Goal: Navigation & Orientation: Understand site structure

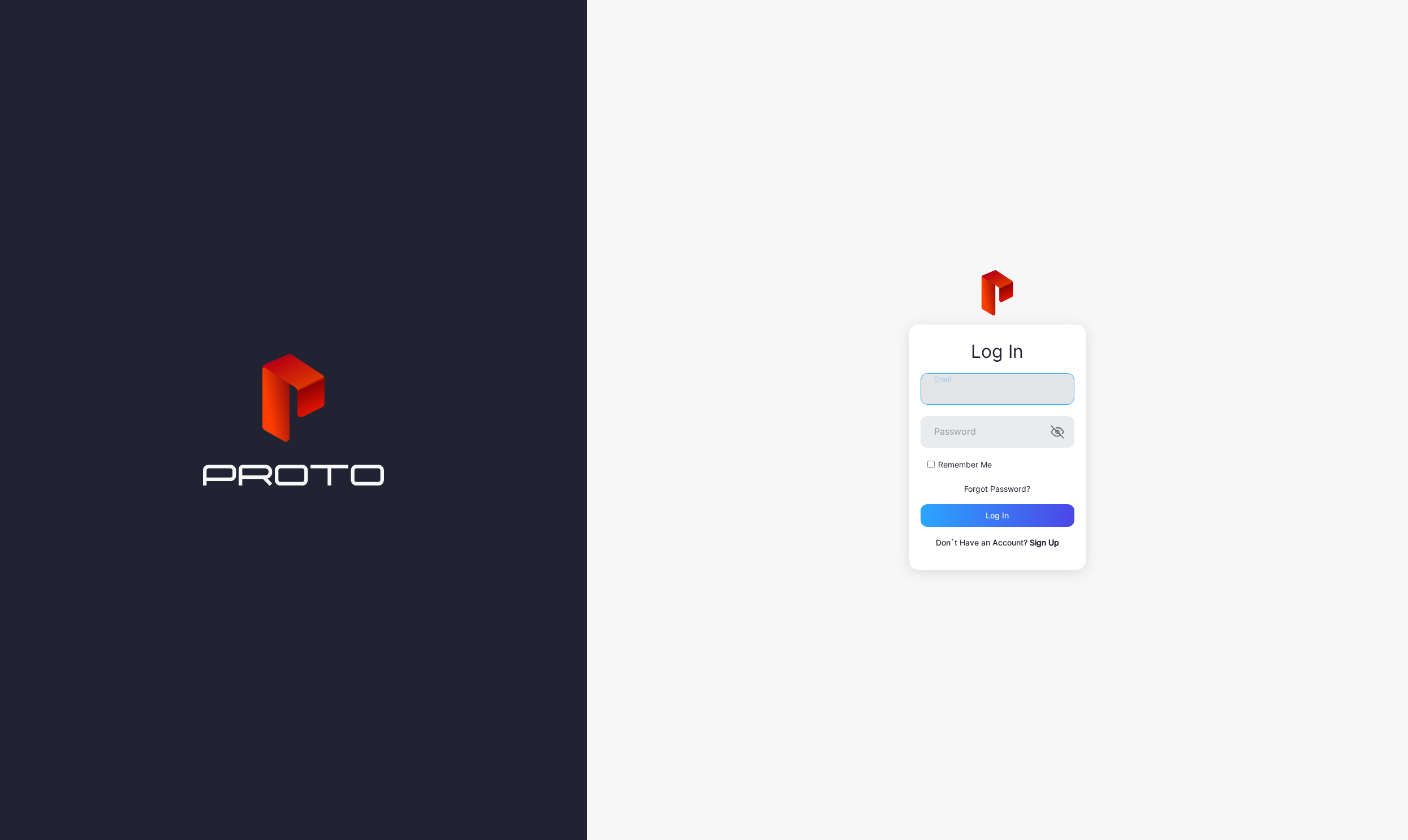
click at [960, 390] on input "Email" at bounding box center [997, 388] width 154 height 31
type input "**********"
click at [1006, 516] on div "Log in" at bounding box center [996, 515] width 23 height 9
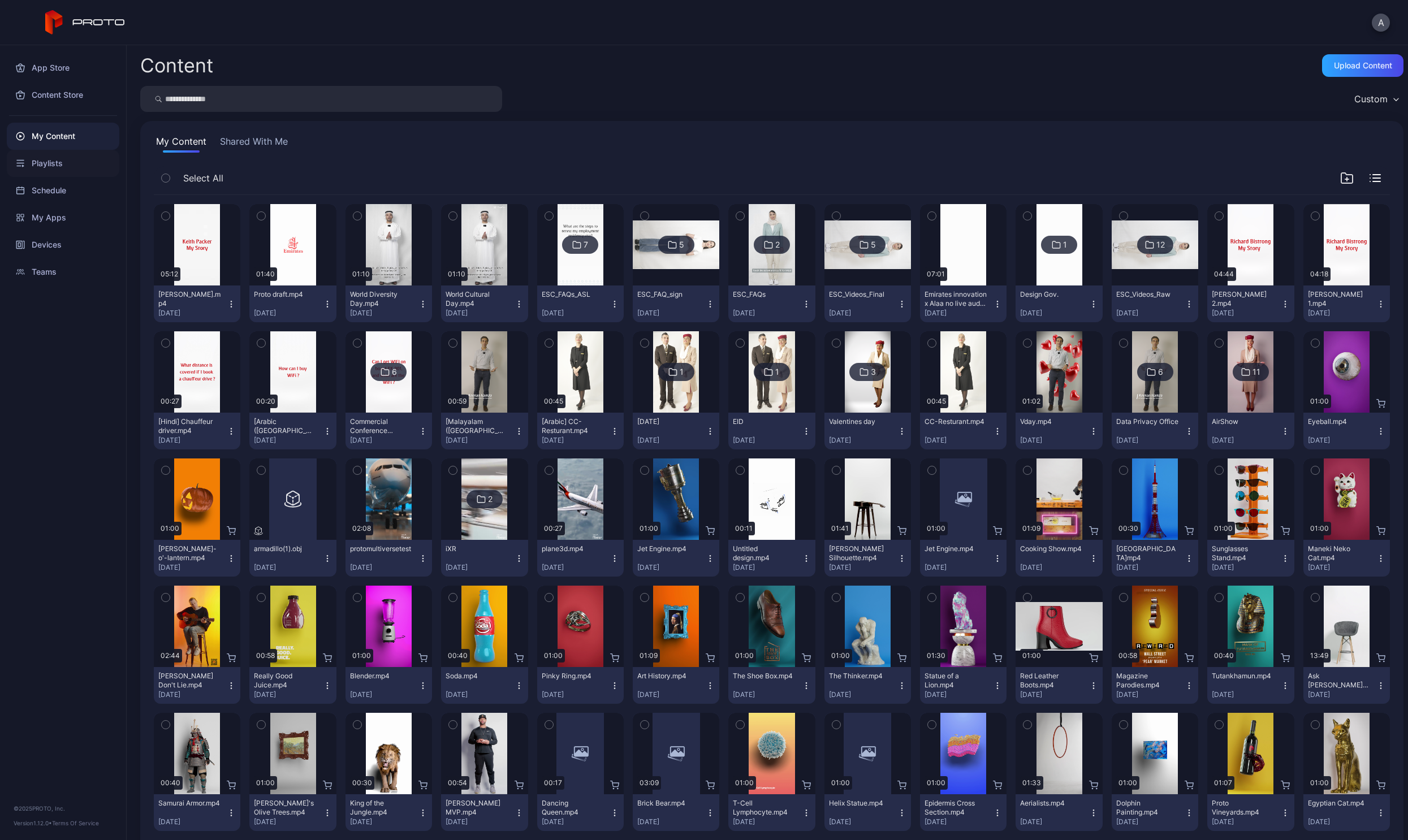
click at [57, 156] on div "Playlists" at bounding box center [63, 163] width 113 height 27
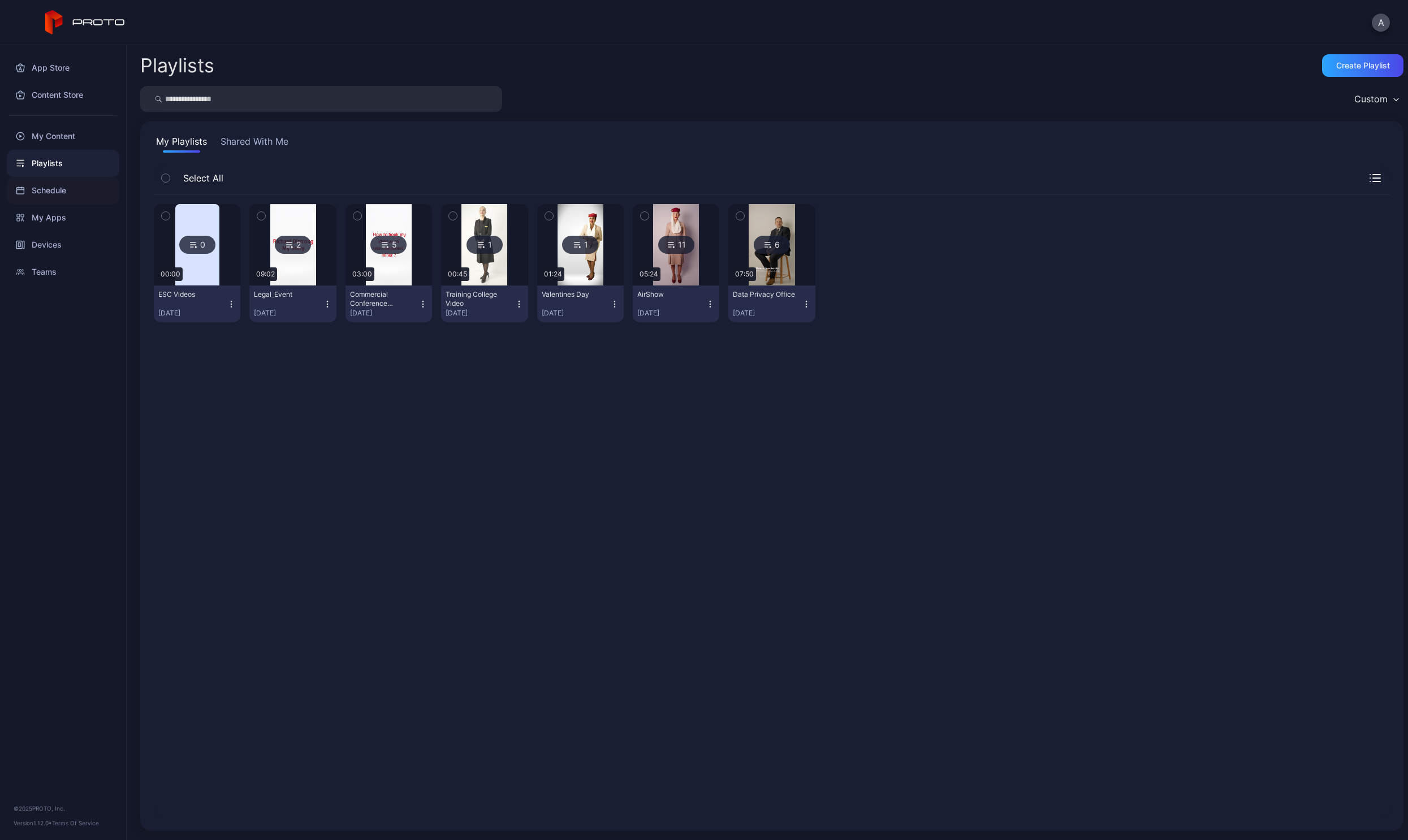
click at [50, 195] on div "Schedule" at bounding box center [63, 190] width 113 height 27
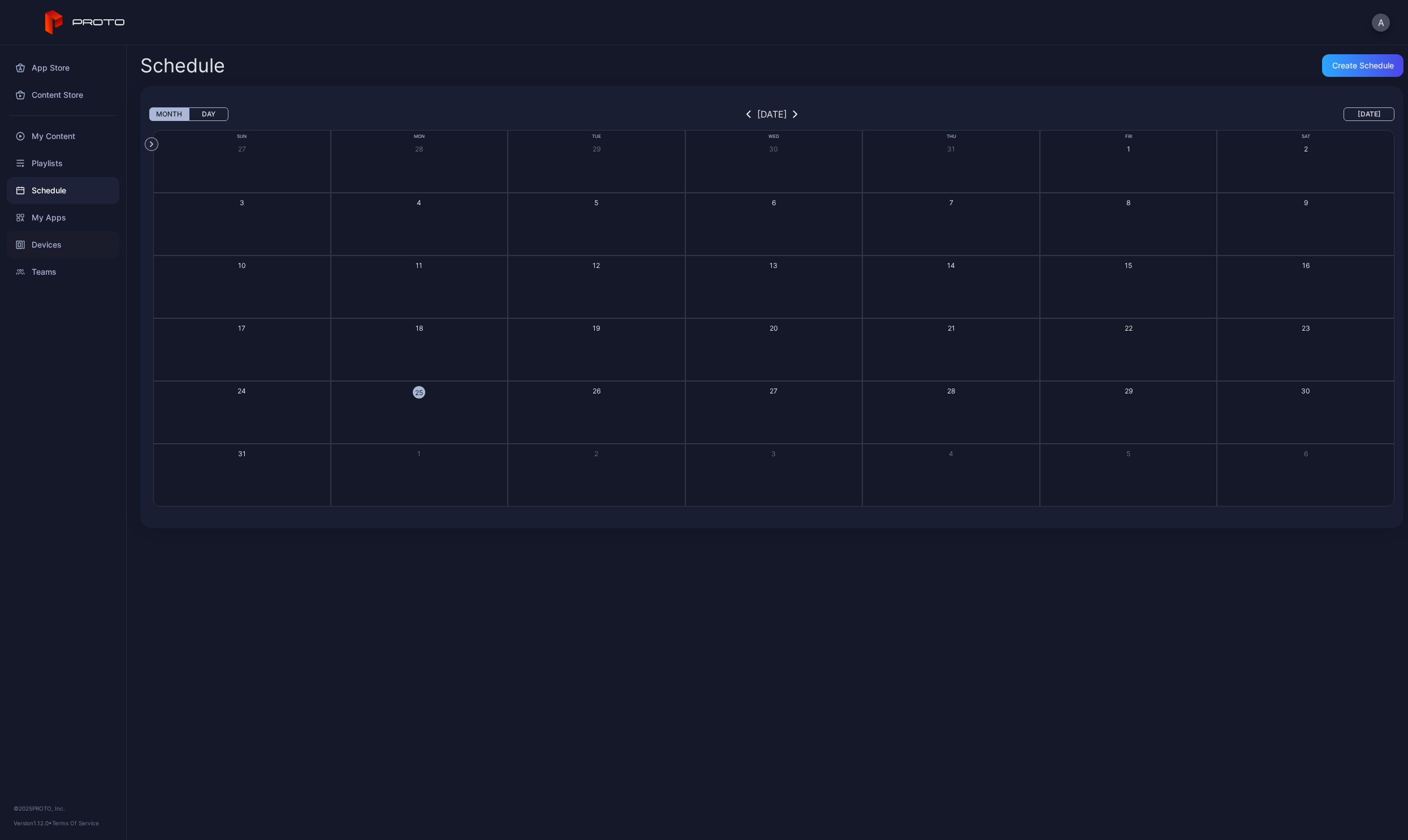
click at [44, 233] on div "Devices" at bounding box center [63, 244] width 113 height 27
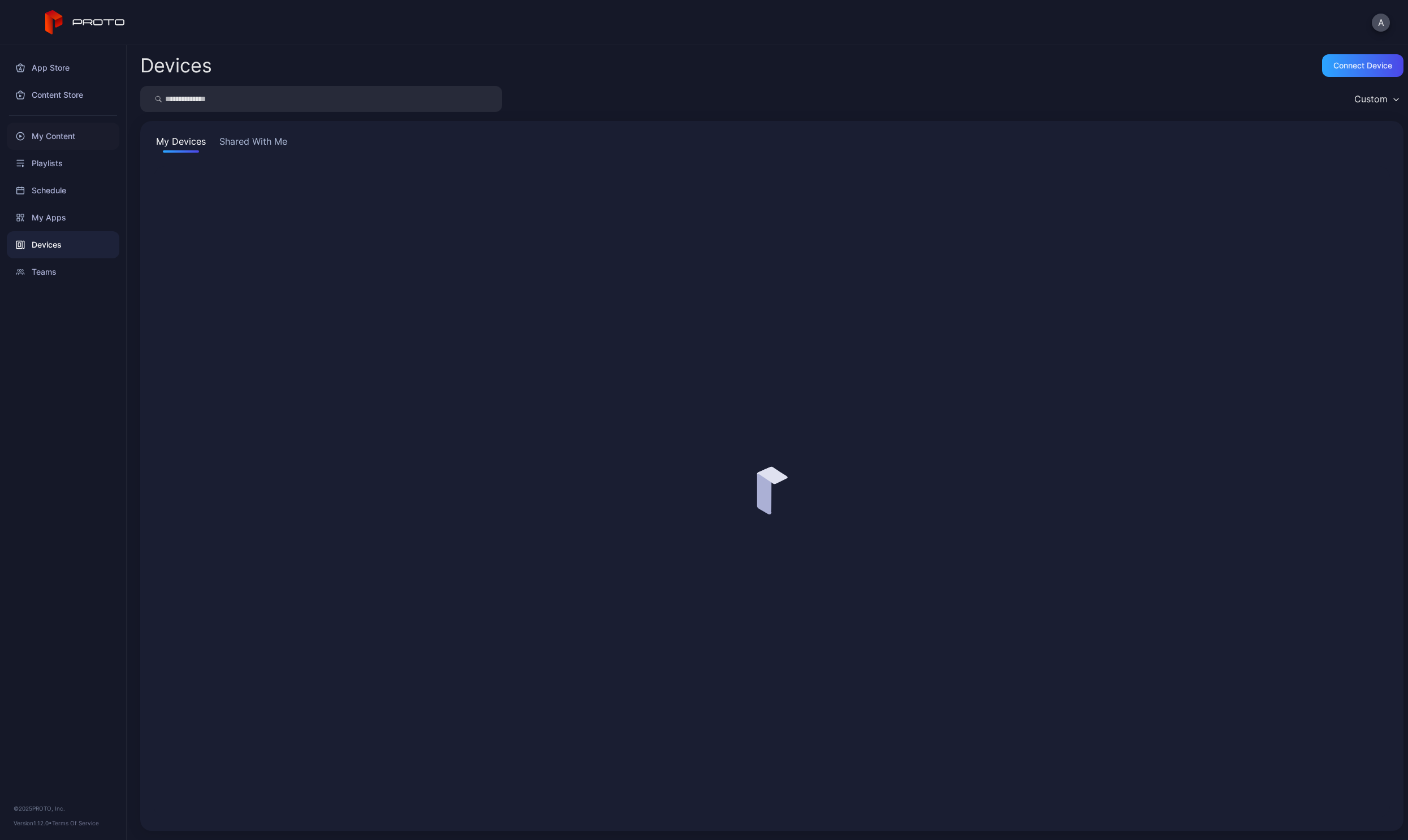
click at [41, 137] on div "My Content" at bounding box center [63, 136] width 113 height 27
